Goal: Task Accomplishment & Management: Complete application form

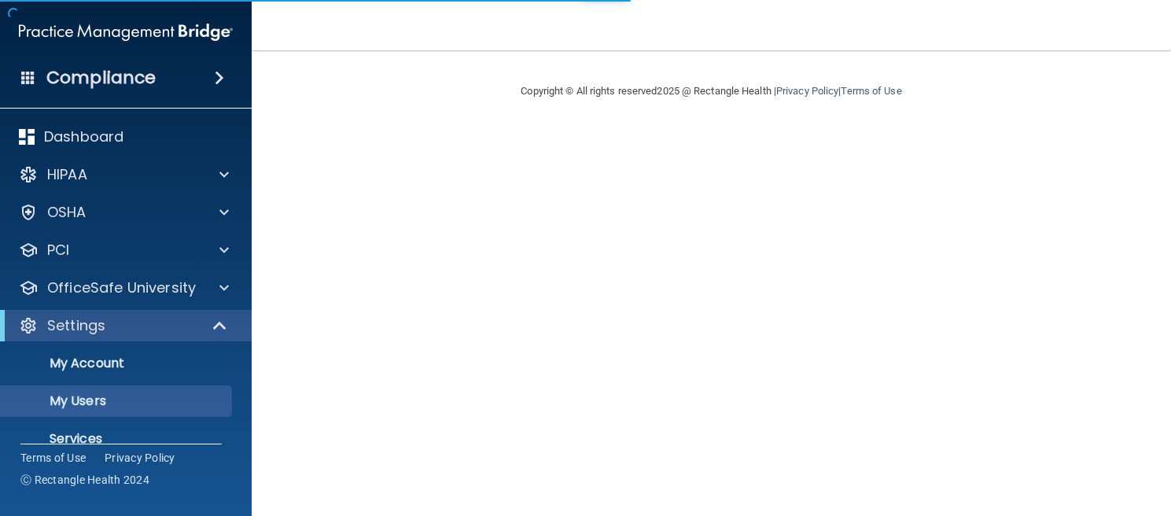
select select "20"
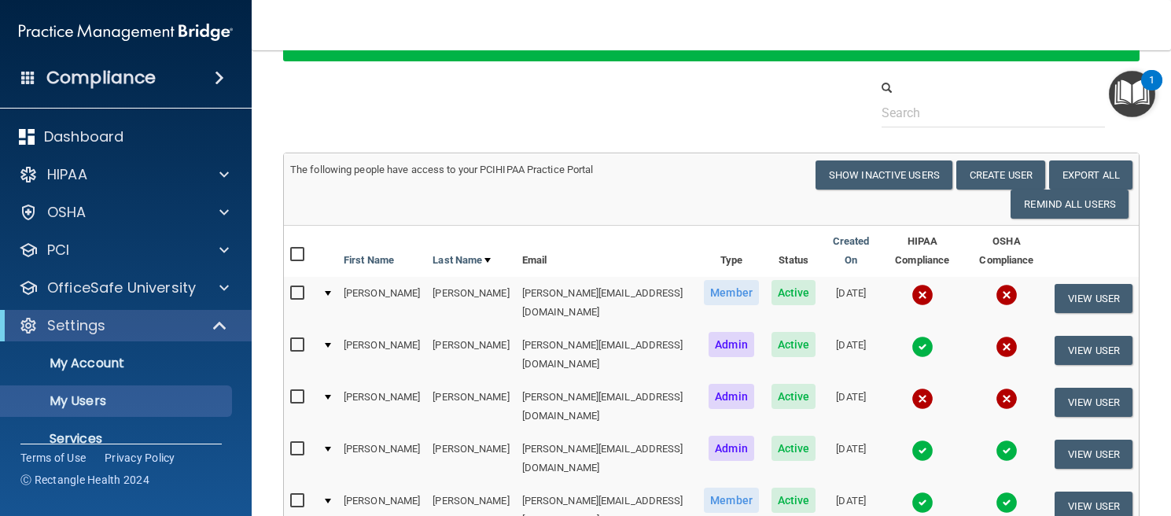
scroll to position [83, 0]
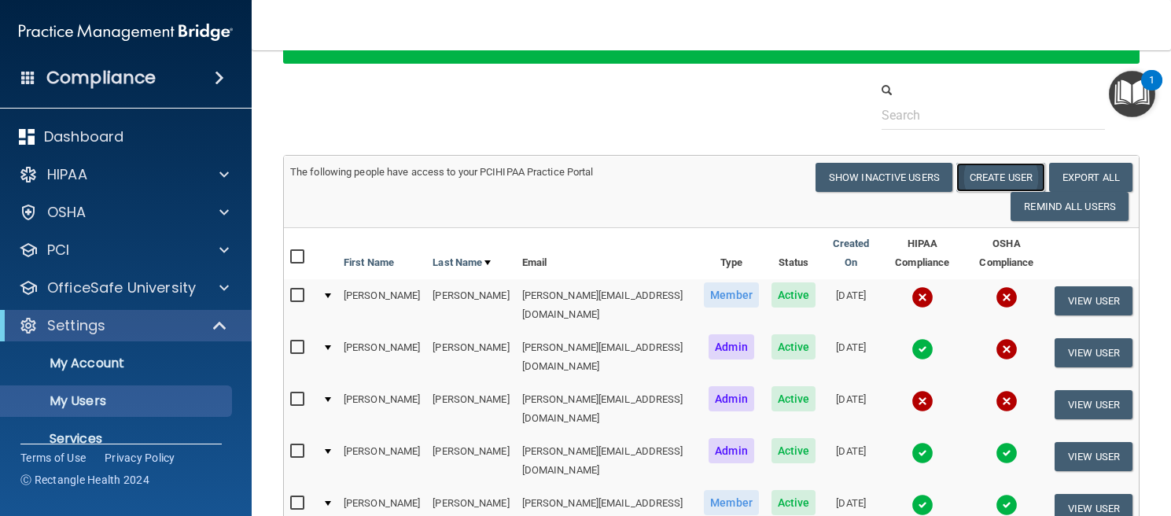
click at [1003, 176] on button "Create User" at bounding box center [1001, 177] width 89 height 29
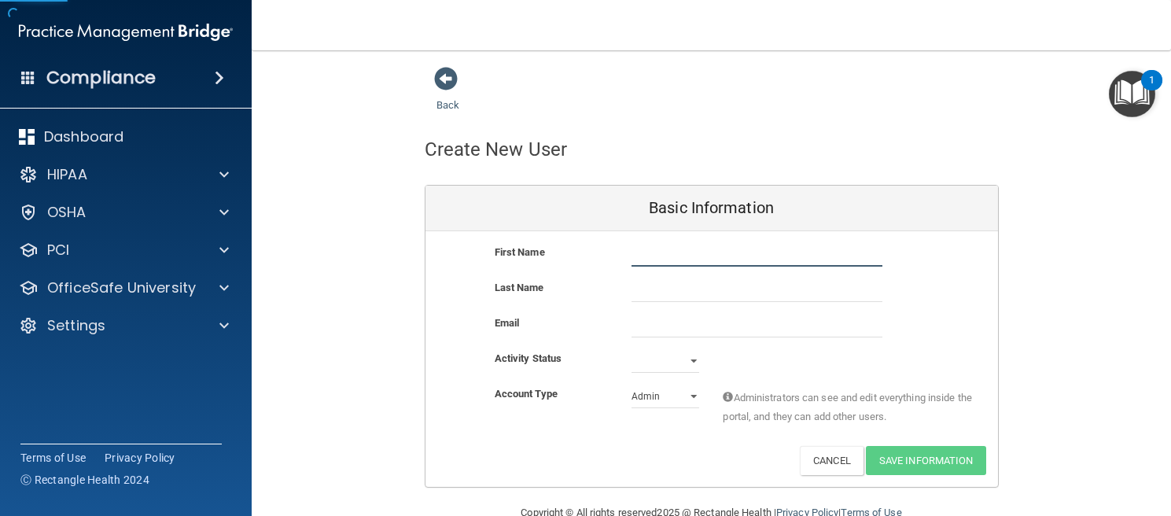
click at [673, 249] on input "text" at bounding box center [757, 255] width 251 height 24
type input "[PERSON_NAME]"
click at [694, 330] on input "email" at bounding box center [757, 326] width 251 height 24
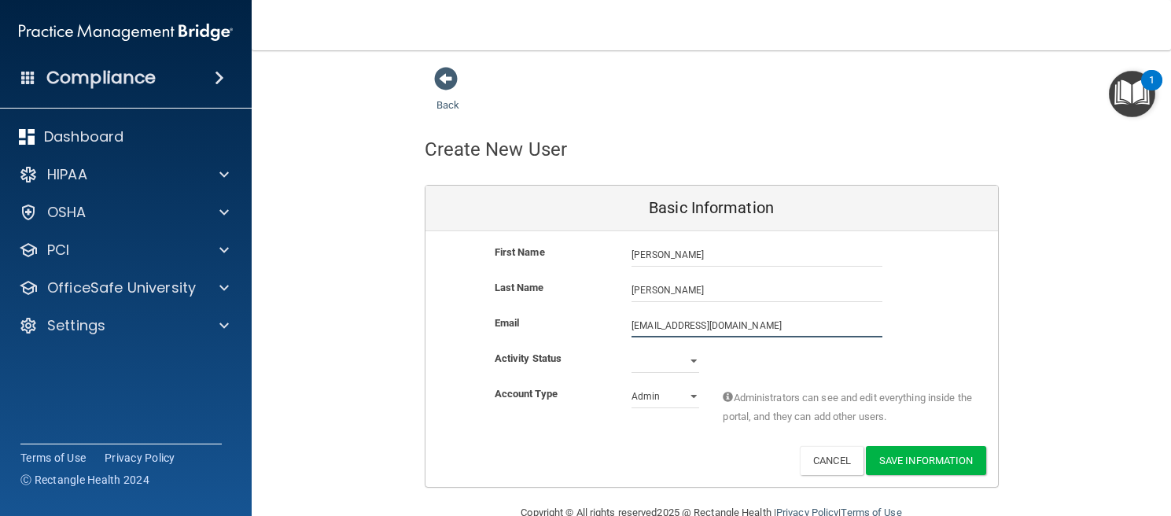
scroll to position [35, 0]
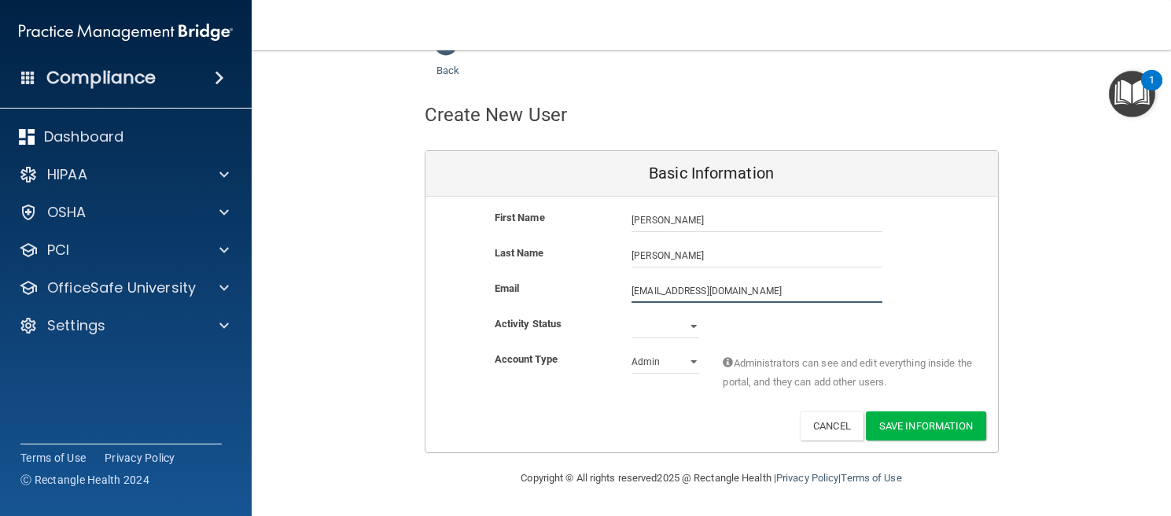
type input "[EMAIL_ADDRESS][DOMAIN_NAME]"
click at [666, 334] on select "Active Inactive" at bounding box center [666, 327] width 68 height 24
select select "active"
click at [632, 315] on select "Active Inactive" at bounding box center [666, 327] width 68 height 24
click at [677, 366] on select "Admin Member" at bounding box center [666, 362] width 68 height 24
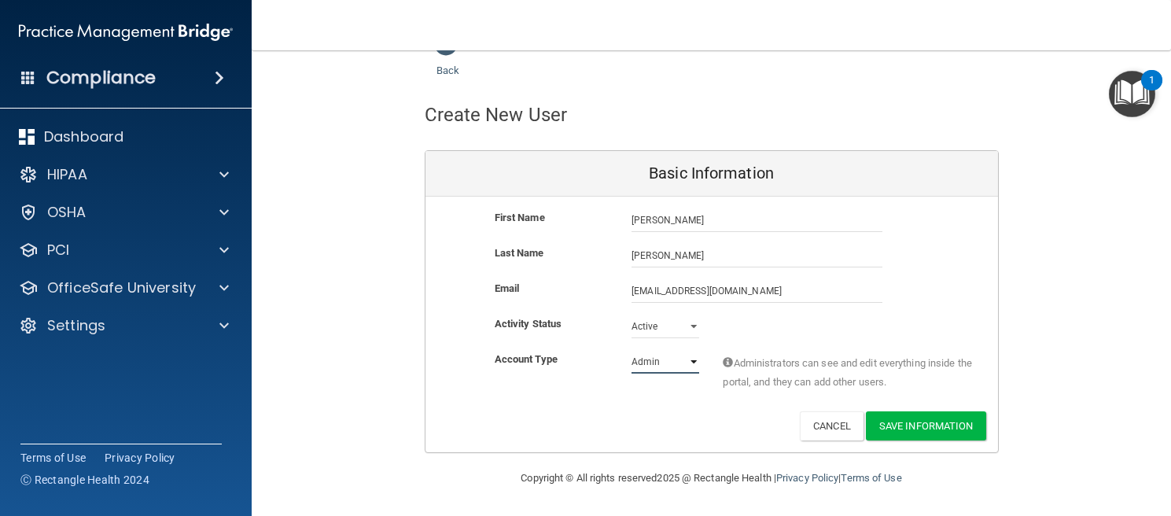
select select "practice_member"
click at [632, 350] on select "Admin Member" at bounding box center [666, 362] width 68 height 24
click at [816, 335] on div "Activity Status Active Active Inactive" at bounding box center [712, 327] width 573 height 24
click at [932, 427] on button "Save Information" at bounding box center [926, 425] width 120 height 29
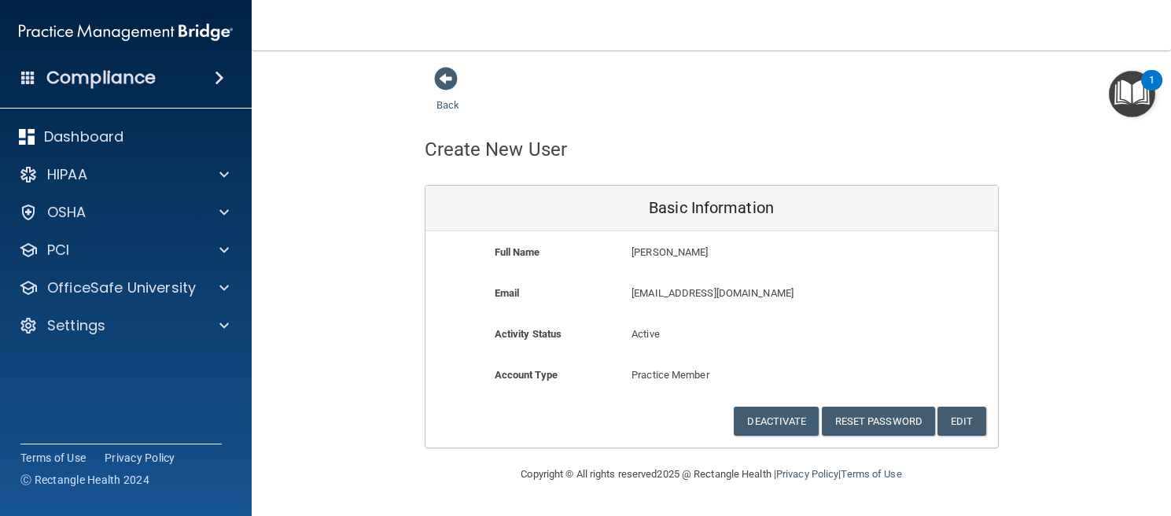
scroll to position [0, 0]
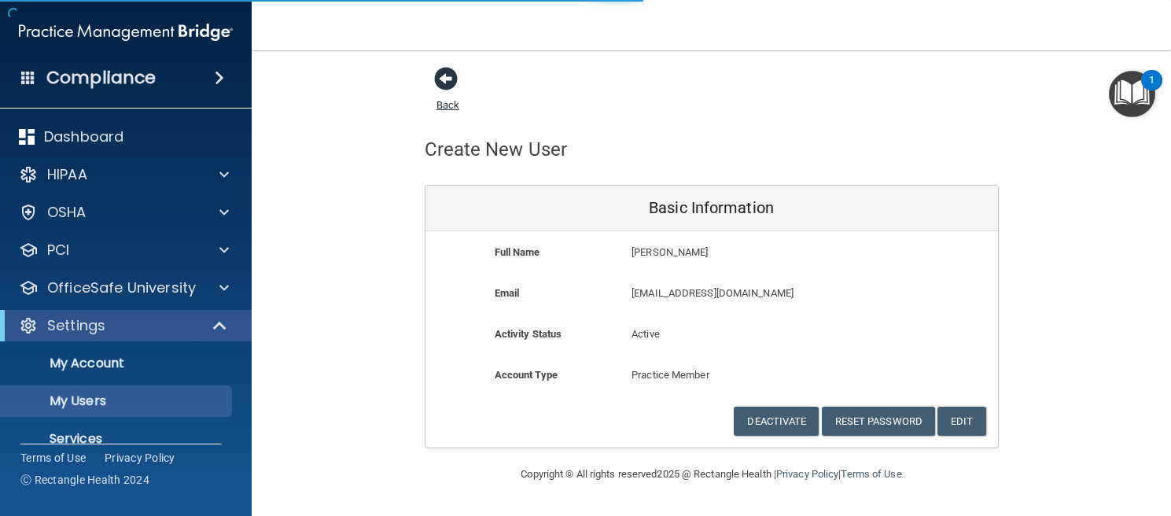
click at [453, 76] on span at bounding box center [446, 79] width 24 height 24
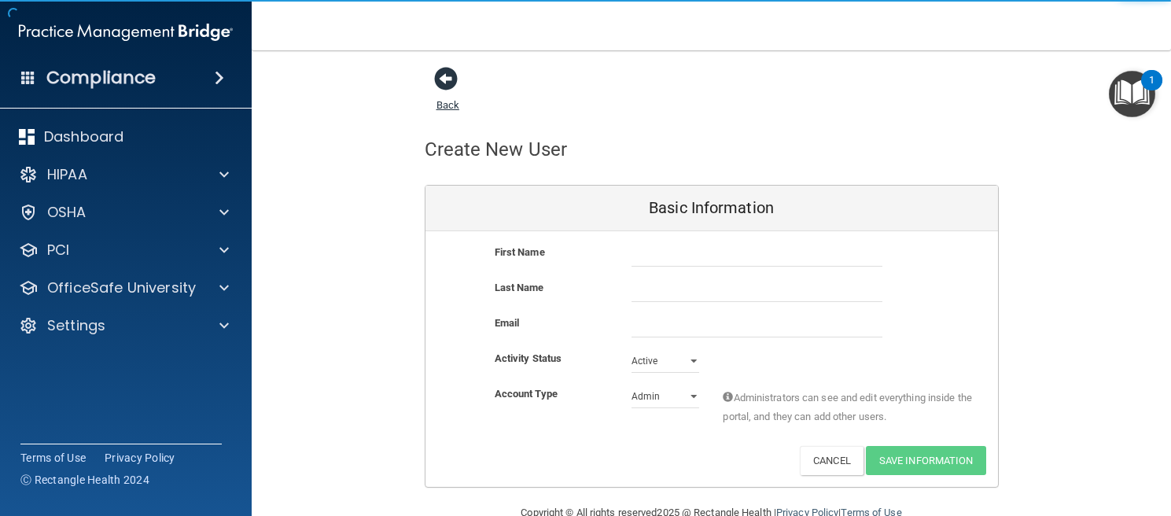
click at [455, 78] on span at bounding box center [446, 79] width 24 height 24
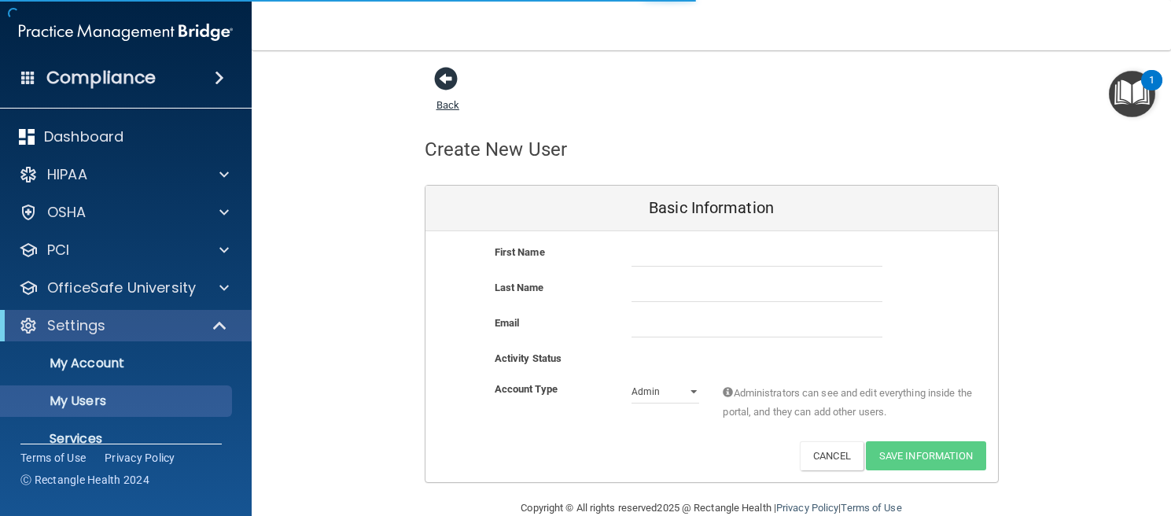
select select "20"
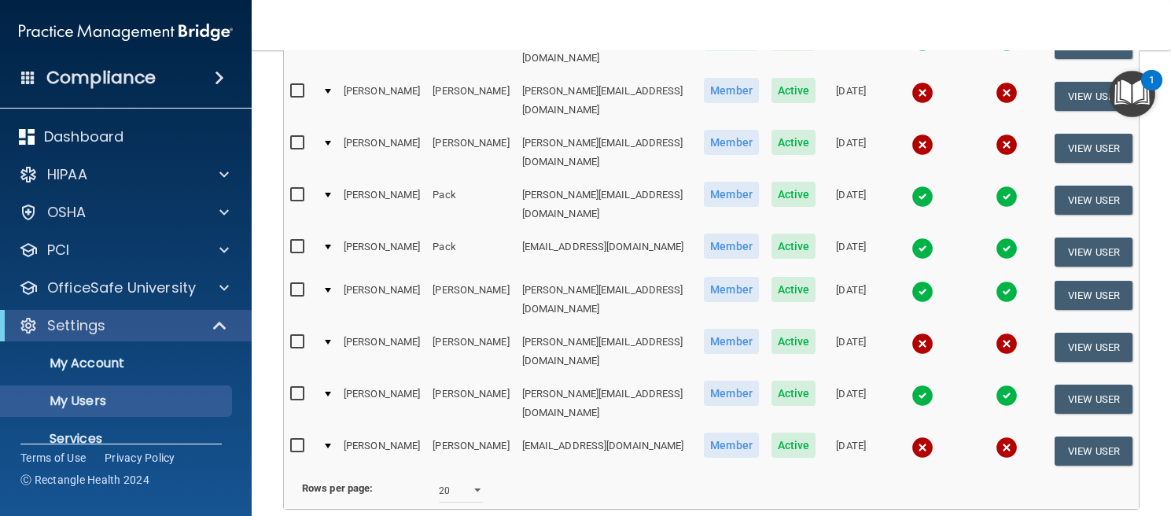
scroll to position [655, 0]
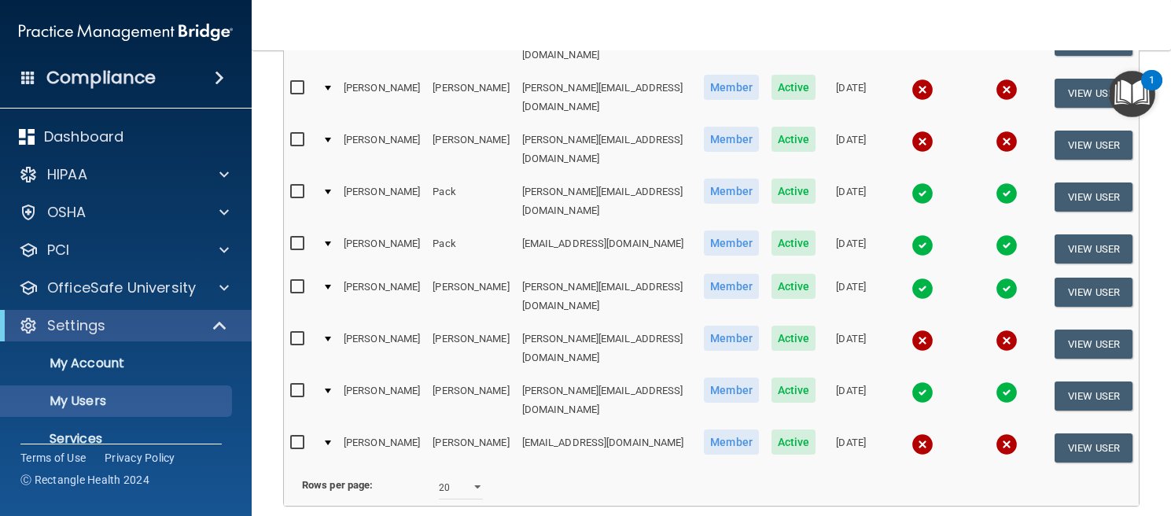
click at [296, 437] on input "checkbox" at bounding box center [299, 443] width 18 height 13
checkbox input "true"
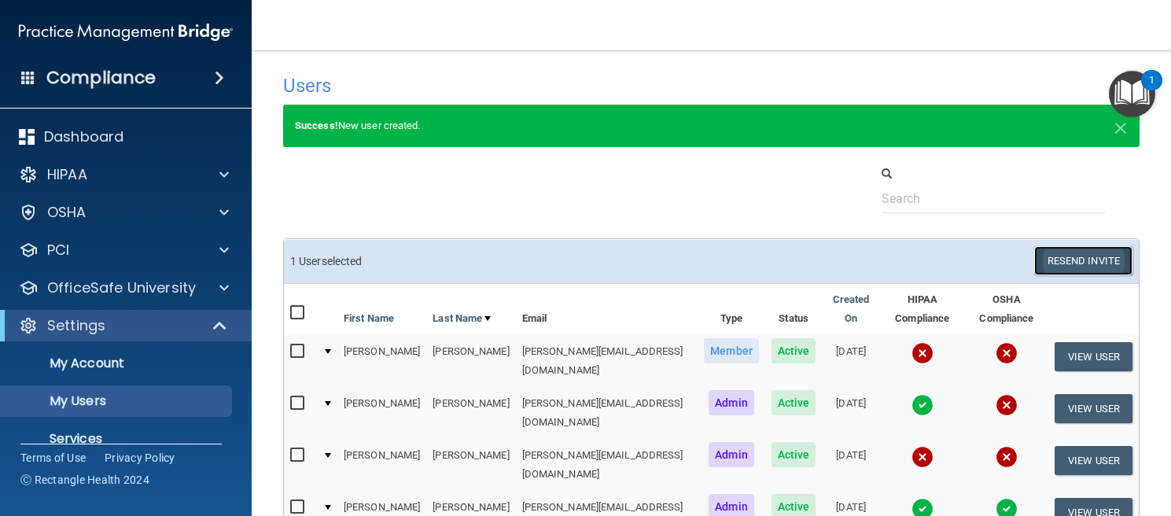
click at [1063, 254] on button "Resend Invite" at bounding box center [1084, 260] width 98 height 29
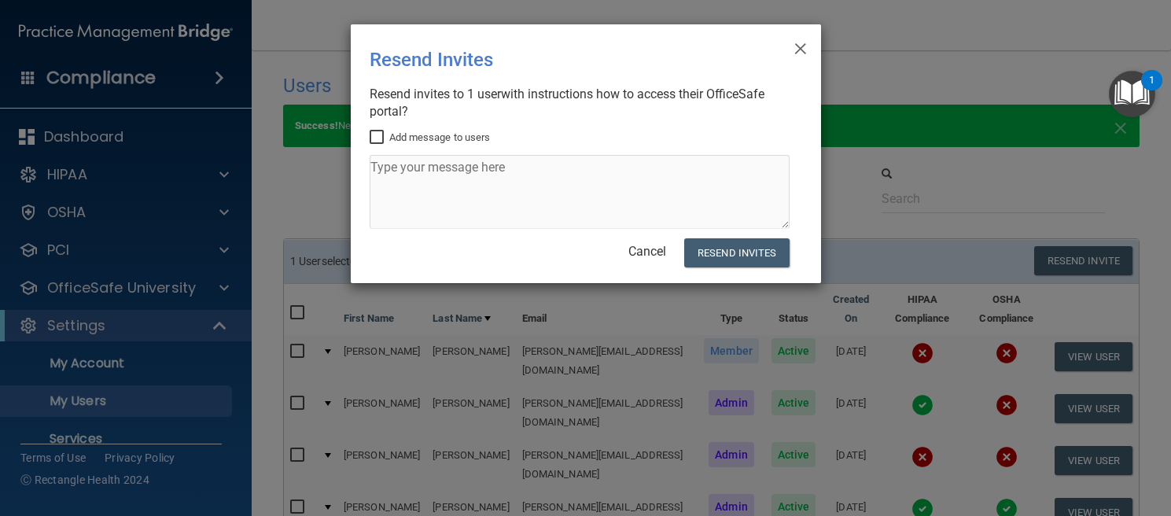
click at [378, 135] on input "Add message to users" at bounding box center [379, 137] width 18 height 13
click at [376, 134] on input "Add message to users" at bounding box center [379, 137] width 18 height 13
checkbox input "false"
click at [765, 256] on button "Resend Invites" at bounding box center [736, 252] width 105 height 29
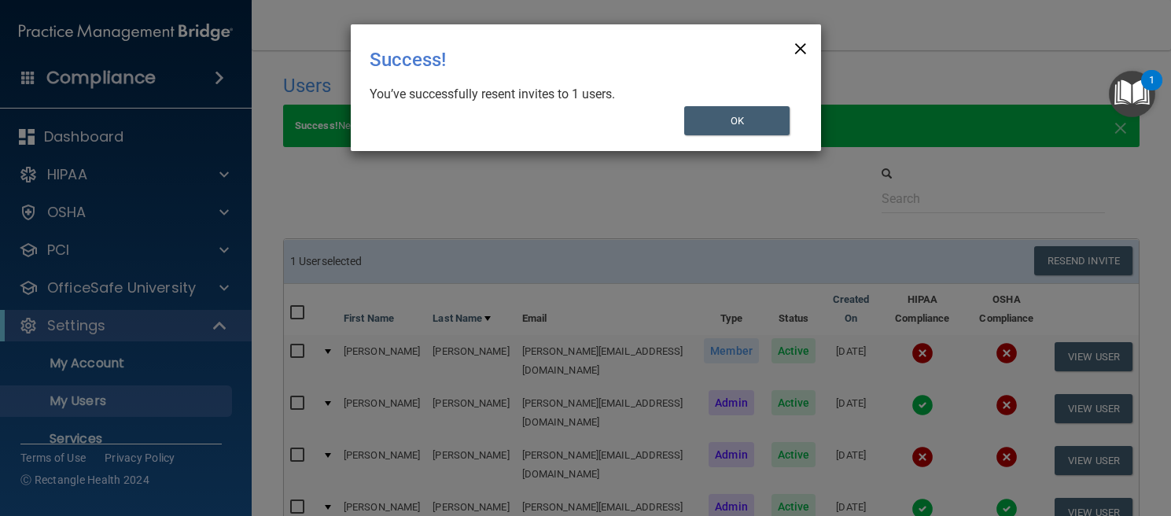
click at [806, 46] on span "×" at bounding box center [801, 46] width 14 height 31
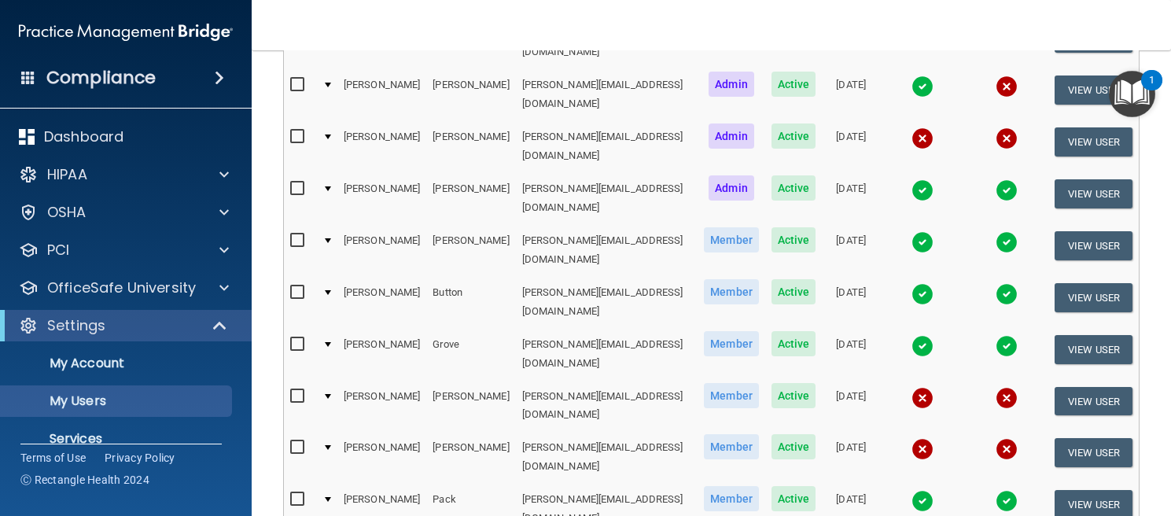
scroll to position [626, 0]
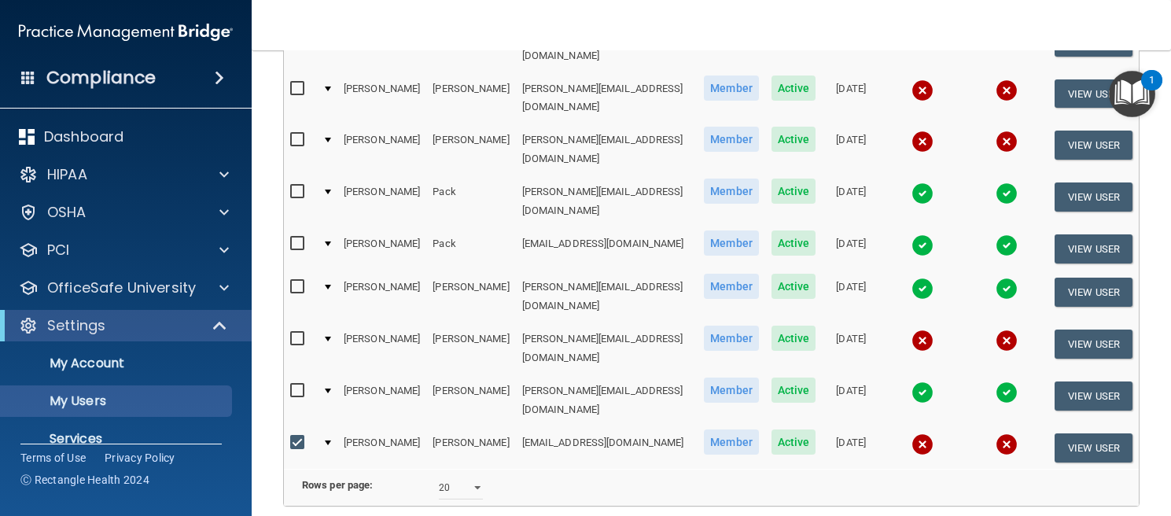
click at [290, 437] on input "checkbox" at bounding box center [299, 443] width 18 height 13
checkbox input "false"
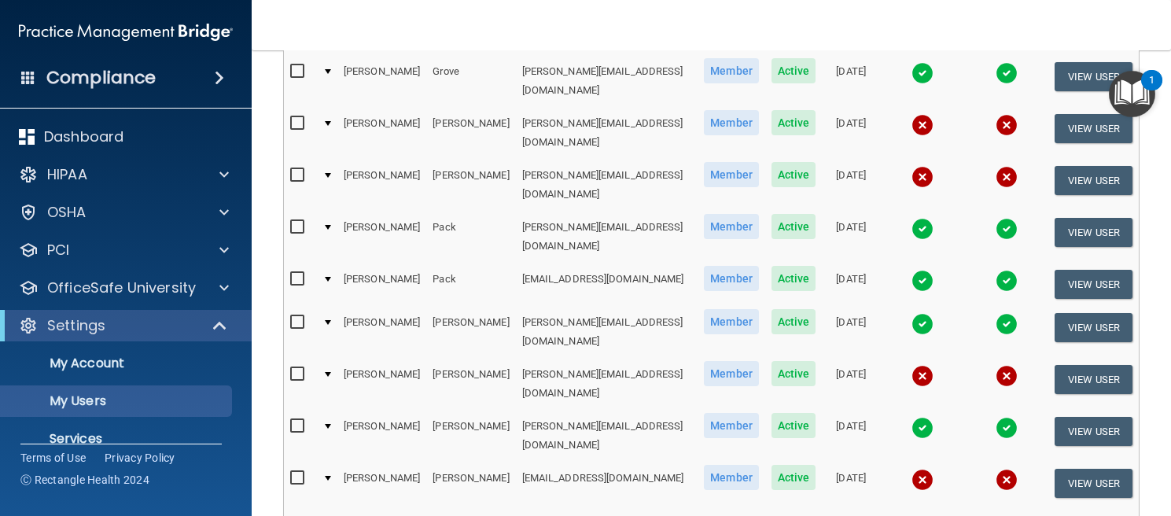
scroll to position [618, 0]
